Goal: Task Accomplishment & Management: Complete application form

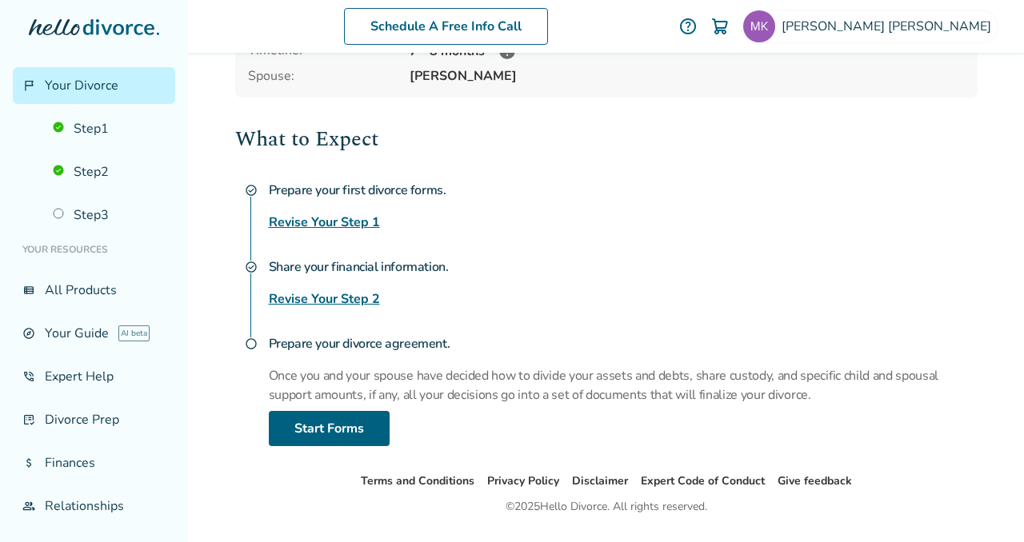
scroll to position [213, 0]
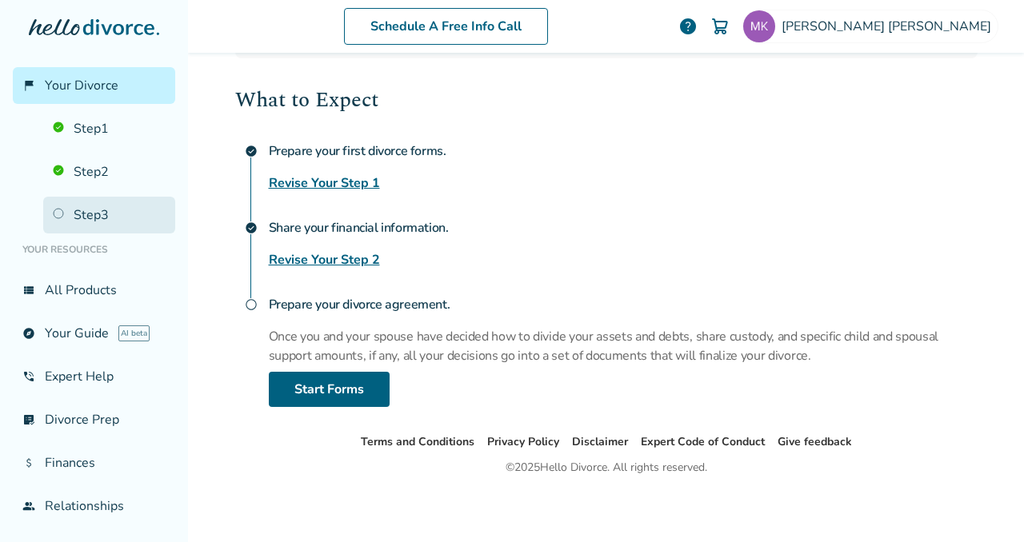
click at [82, 214] on link "Step 3" at bounding box center [109, 215] width 132 height 37
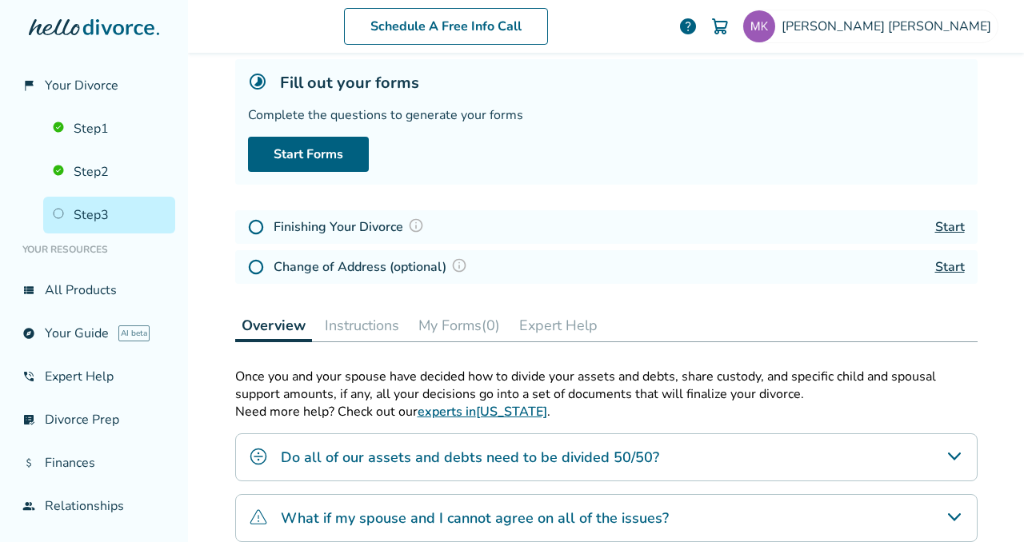
scroll to position [90, 0]
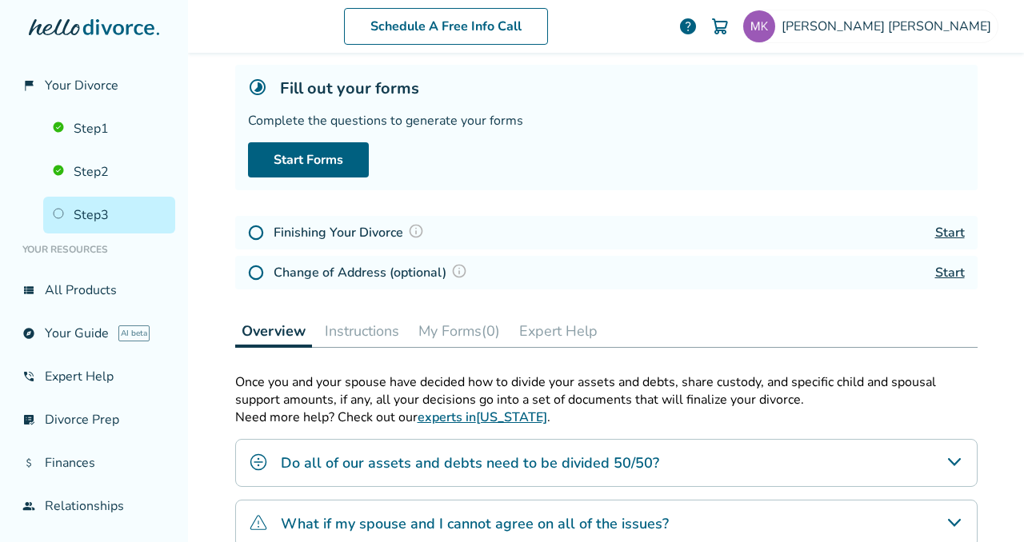
click at [350, 332] on button "Instructions" at bounding box center [361, 331] width 87 height 32
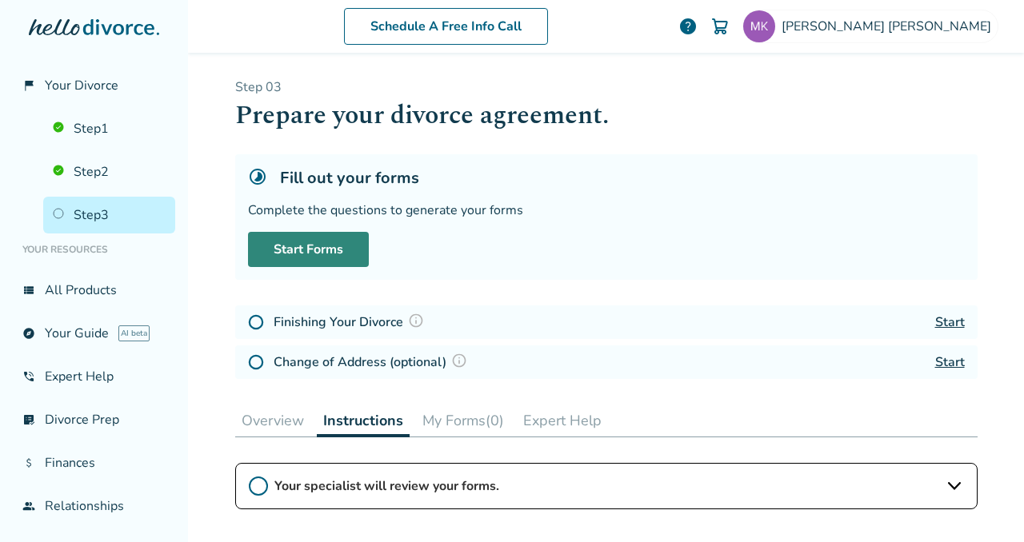
click at [329, 254] on link "Start Forms" at bounding box center [308, 249] width 121 height 35
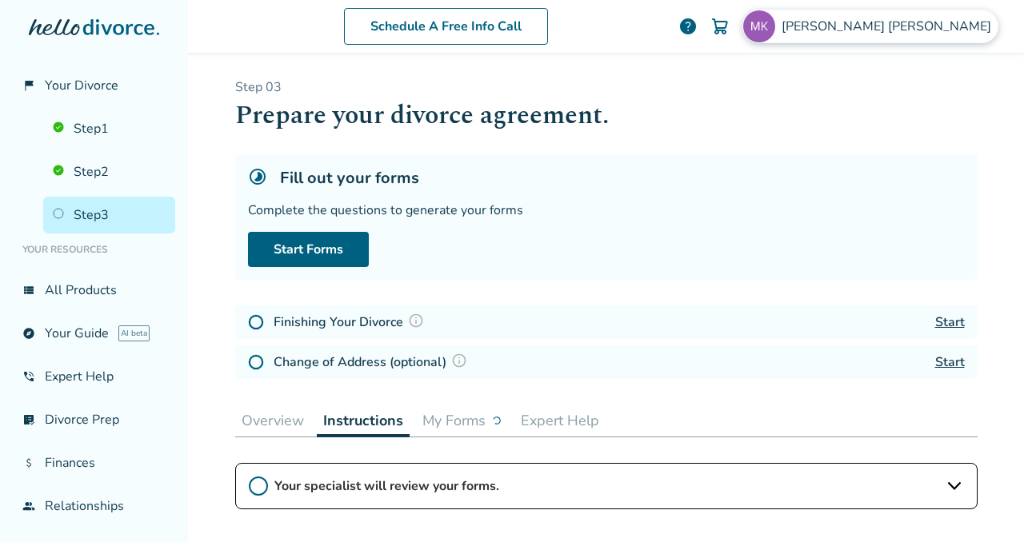
click at [968, 29] on span "[PERSON_NAME]" at bounding box center [889, 27] width 216 height 18
drag, startPoint x: 670, startPoint y: 145, endPoint x: 525, endPoint y: 169, distance: 147.5
click at [657, 148] on div "Step 0 3 Prepare your divorce agreement. Fill out your forms Complete the quest…" at bounding box center [606, 231] width 742 height 307
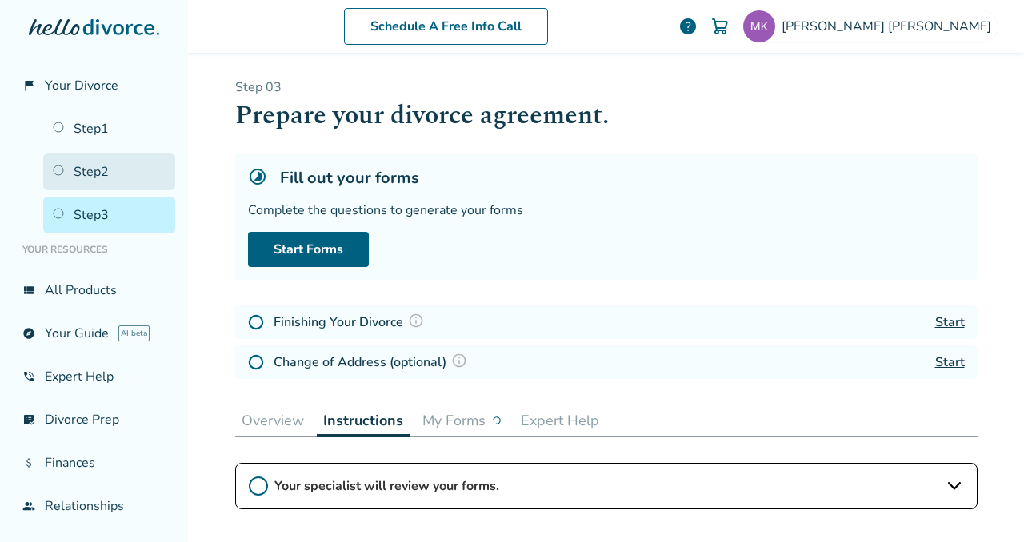
click at [90, 171] on link "Step 2" at bounding box center [109, 172] width 132 height 37
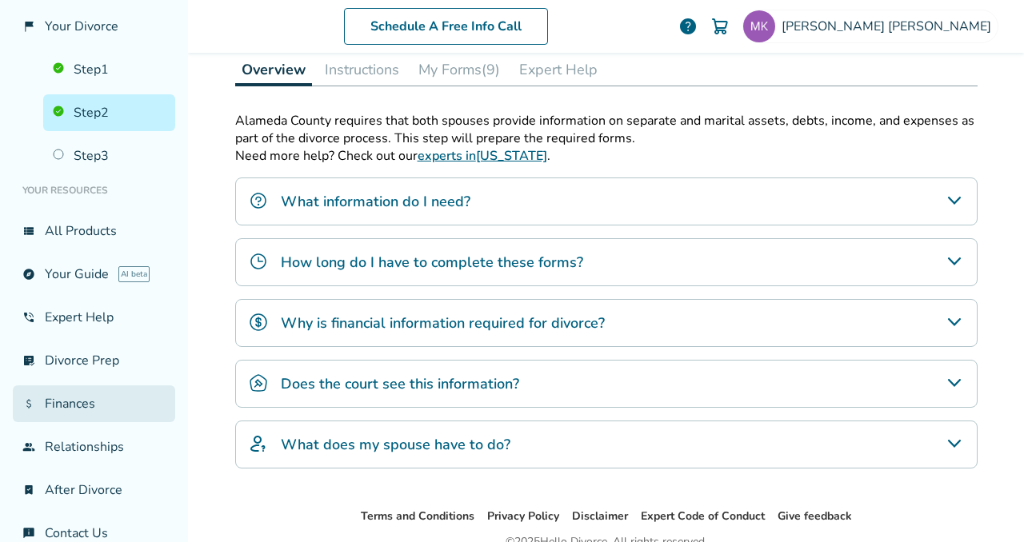
scroll to position [83, 0]
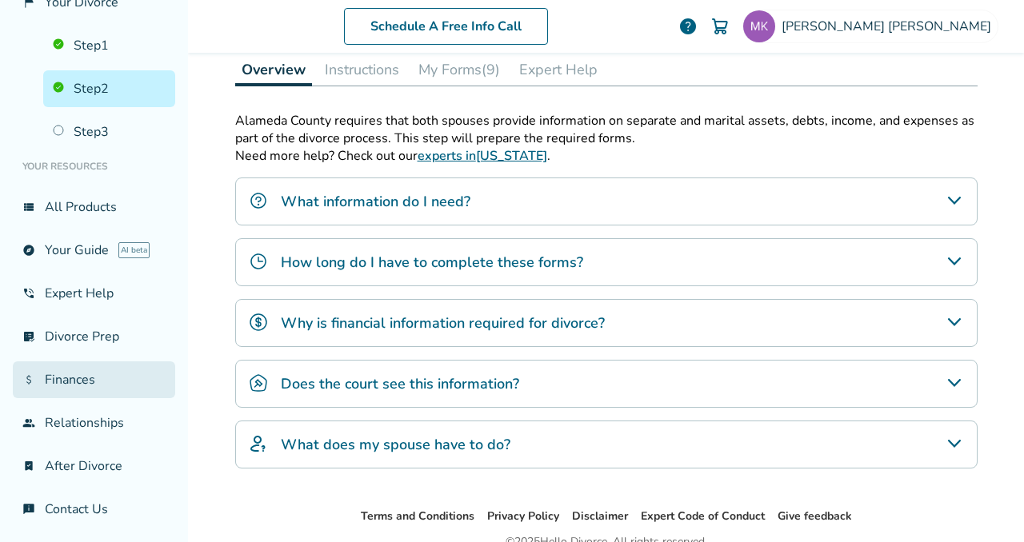
click at [79, 376] on link "attach_money Finances" at bounding box center [94, 379] width 162 height 37
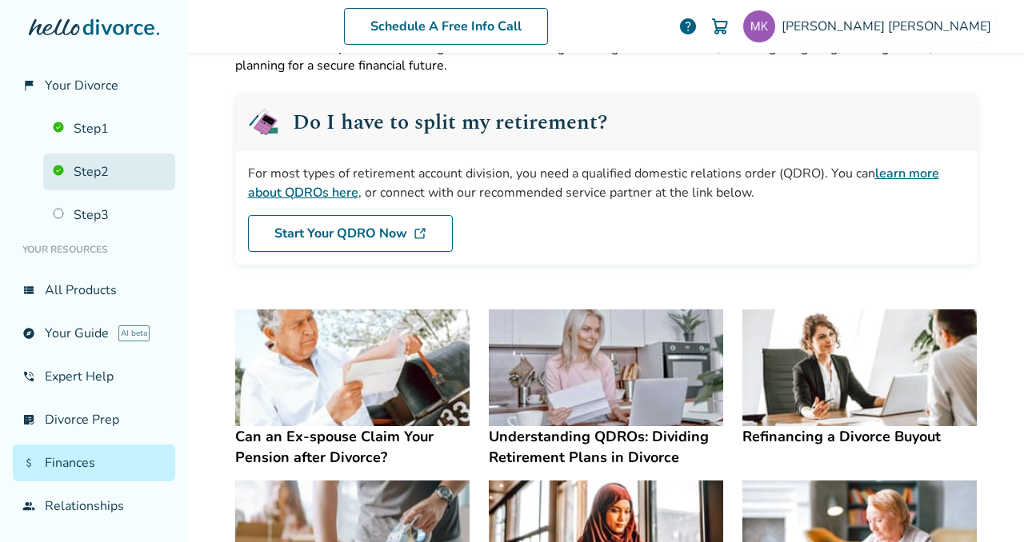
click at [86, 169] on link "Step 2" at bounding box center [109, 172] width 132 height 37
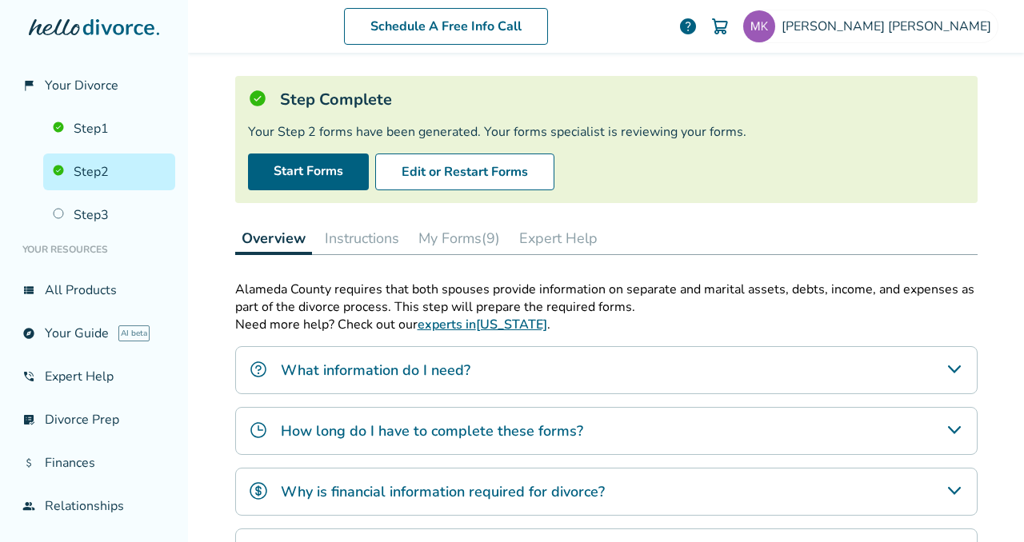
click at [452, 233] on button "My Forms (9)" at bounding box center [459, 238] width 94 height 32
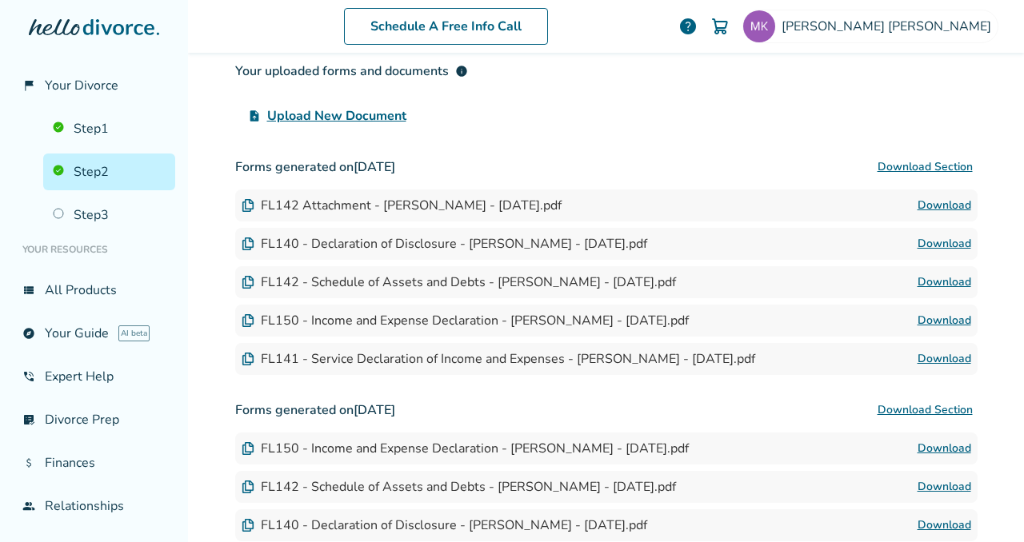
scroll to position [362, 0]
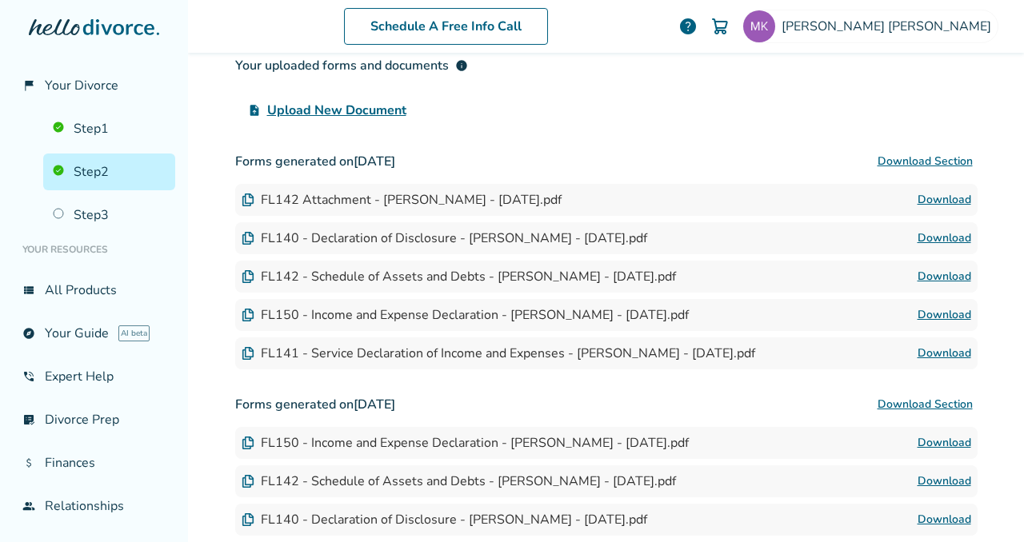
click at [924, 162] on button "Download Section" at bounding box center [924, 162] width 105 height 32
click at [947, 401] on button "Download Section" at bounding box center [924, 405] width 105 height 32
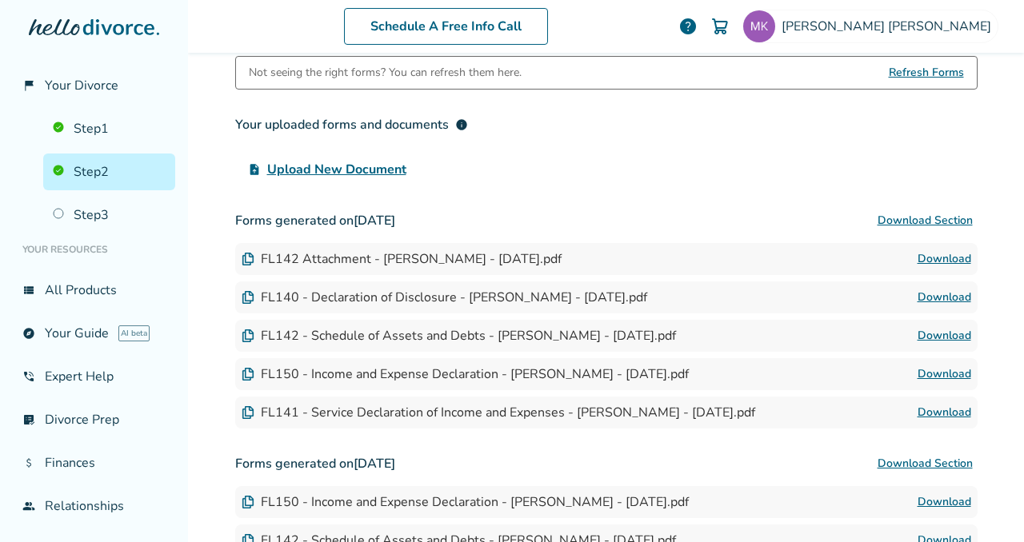
scroll to position [297, 0]
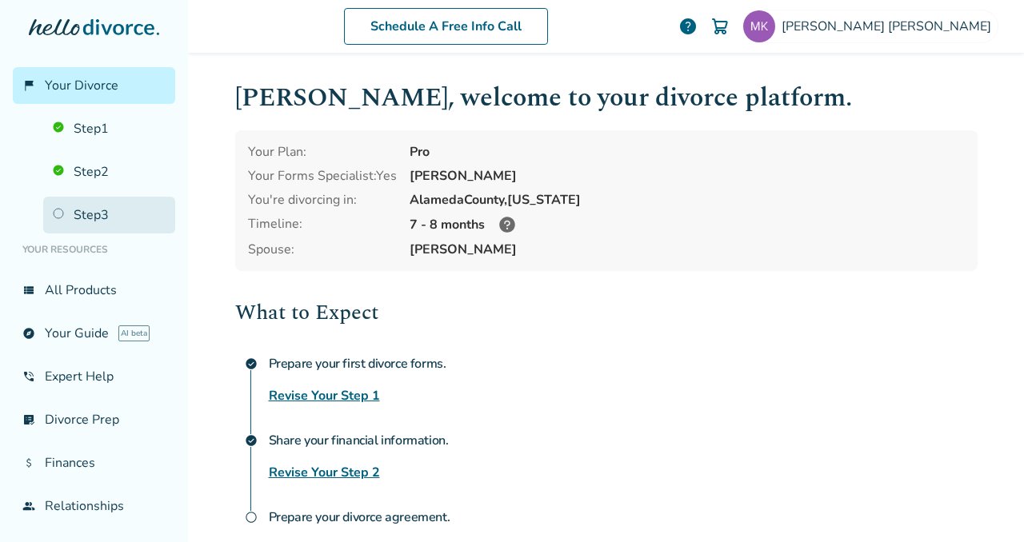
click at [94, 216] on link "Step 3" at bounding box center [109, 215] width 132 height 37
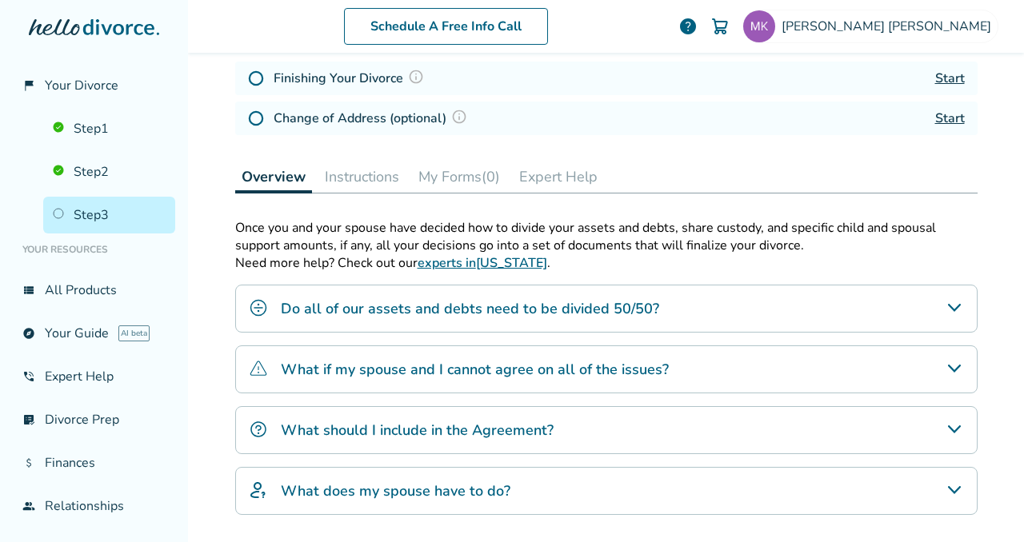
scroll to position [256, 0]
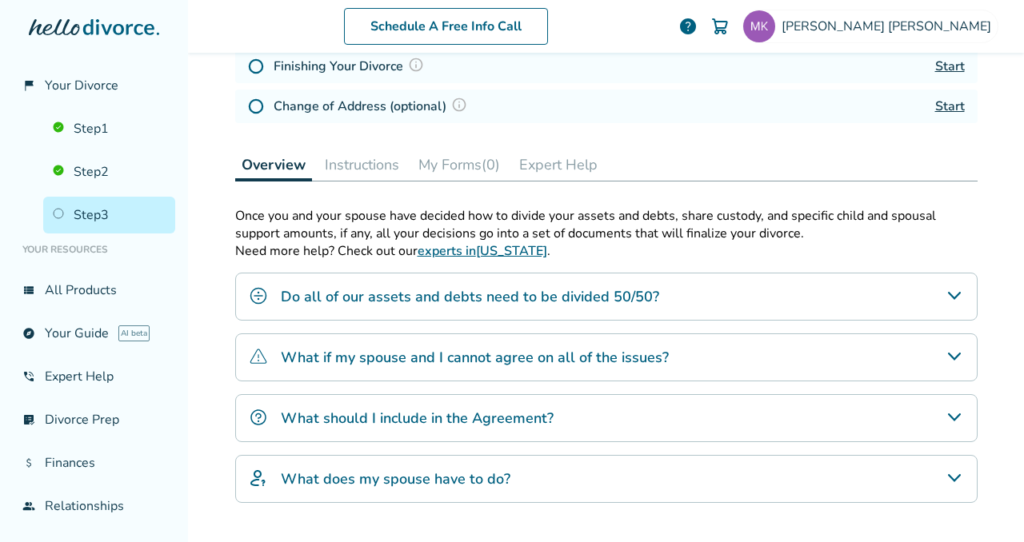
click at [377, 298] on h4 "Do all of our assets and debts need to be divided 50/50?" at bounding box center [470, 296] width 378 height 21
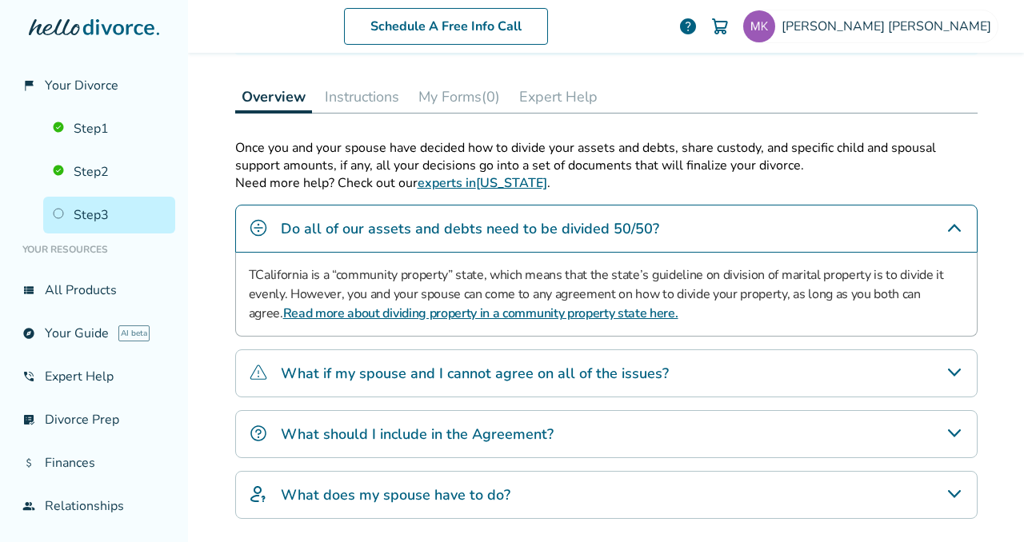
scroll to position [325, 0]
click at [373, 368] on h4 "What if my spouse and I cannot agree on all of the issues?" at bounding box center [475, 372] width 388 height 21
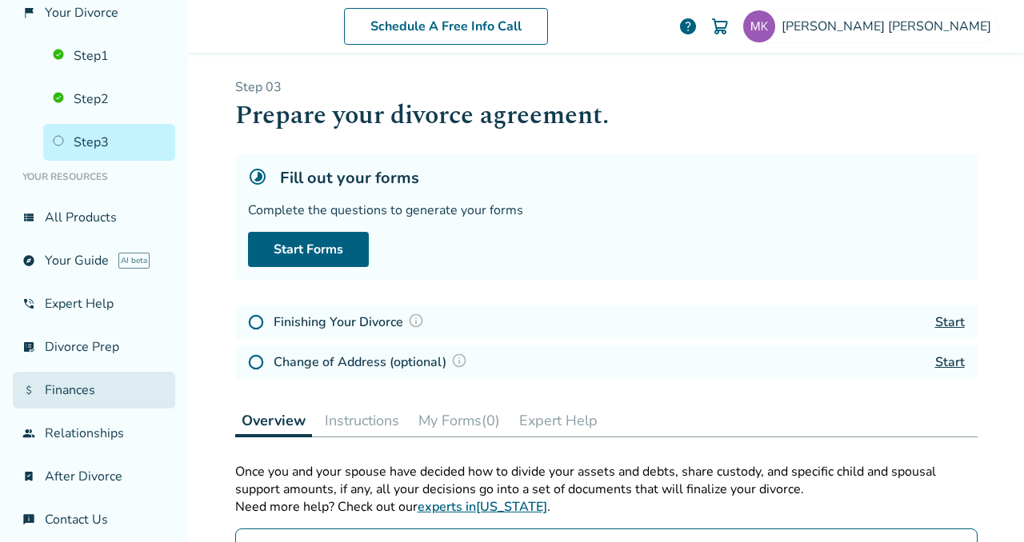
scroll to position [83, 0]
